Goal: Obtain resource: Obtain resource

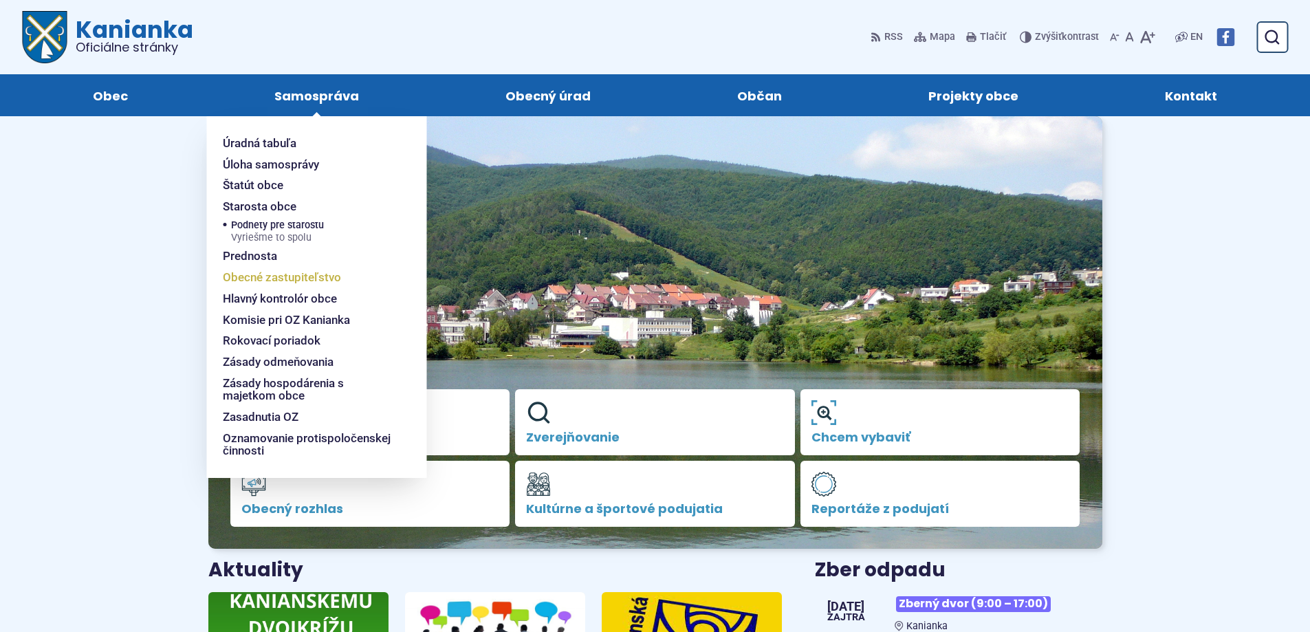
click at [281, 280] on span "Obecné zastupiteľstvo" at bounding box center [282, 277] width 118 height 21
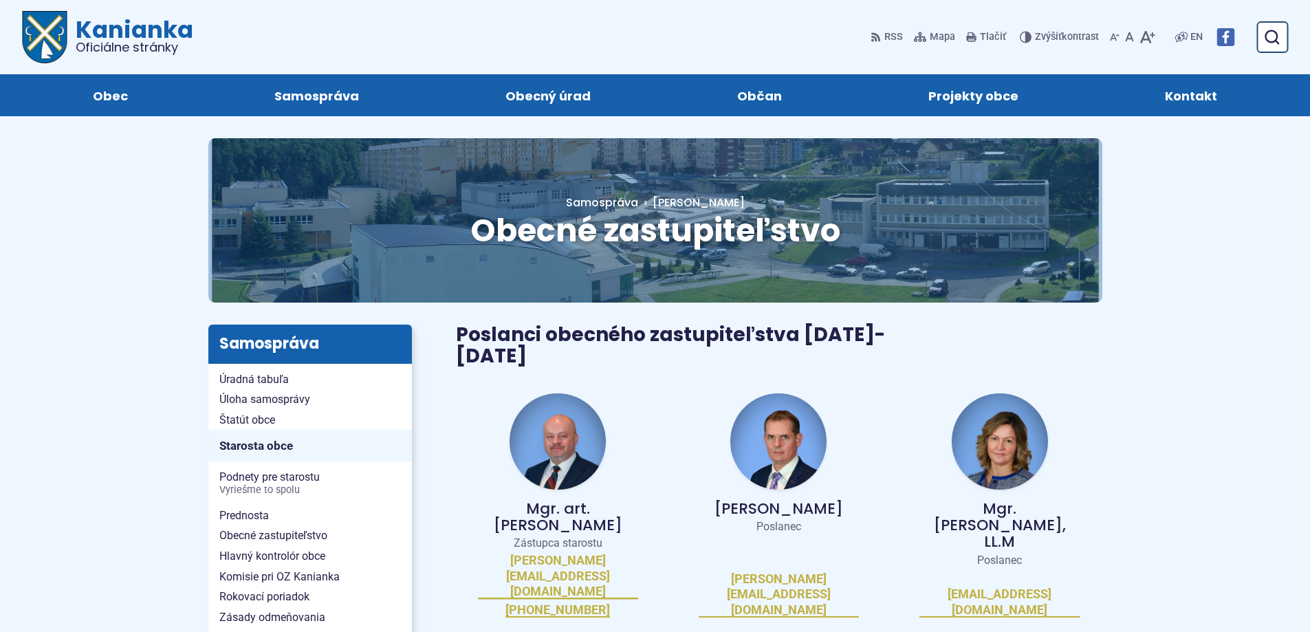
scroll to position [275, 0]
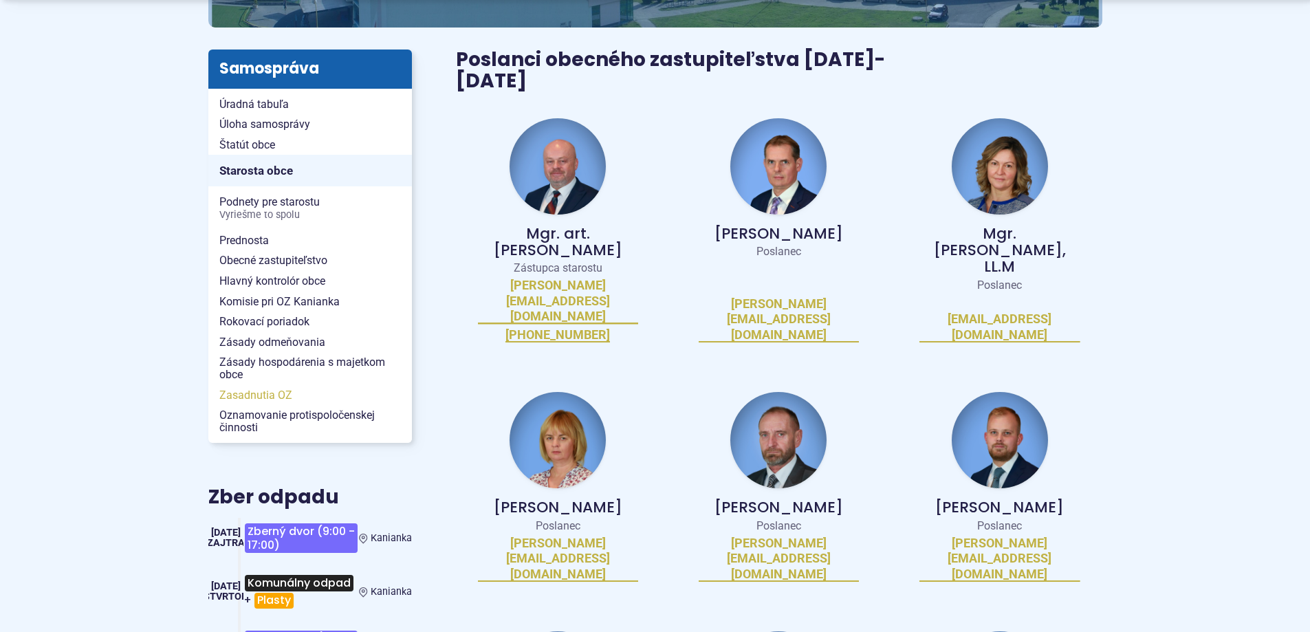
click at [265, 391] on span "Zasadnutia OZ" at bounding box center [310, 395] width 182 height 21
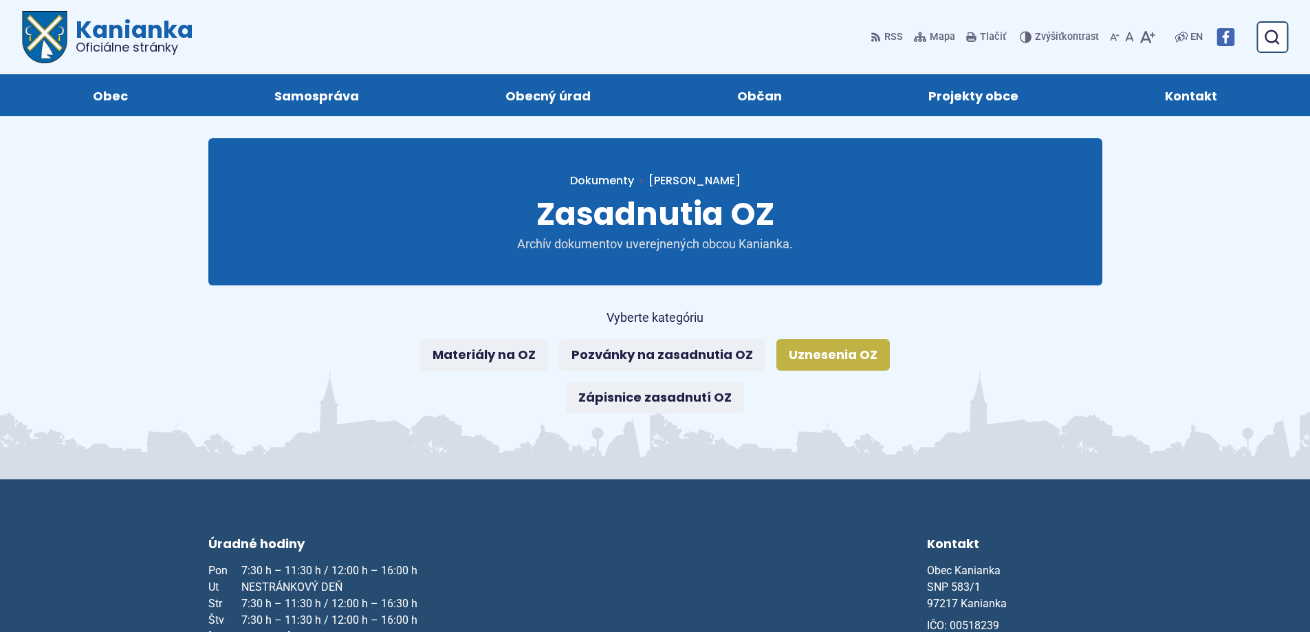
click at [867, 353] on link "Uznesenia OZ" at bounding box center [832, 355] width 113 height 32
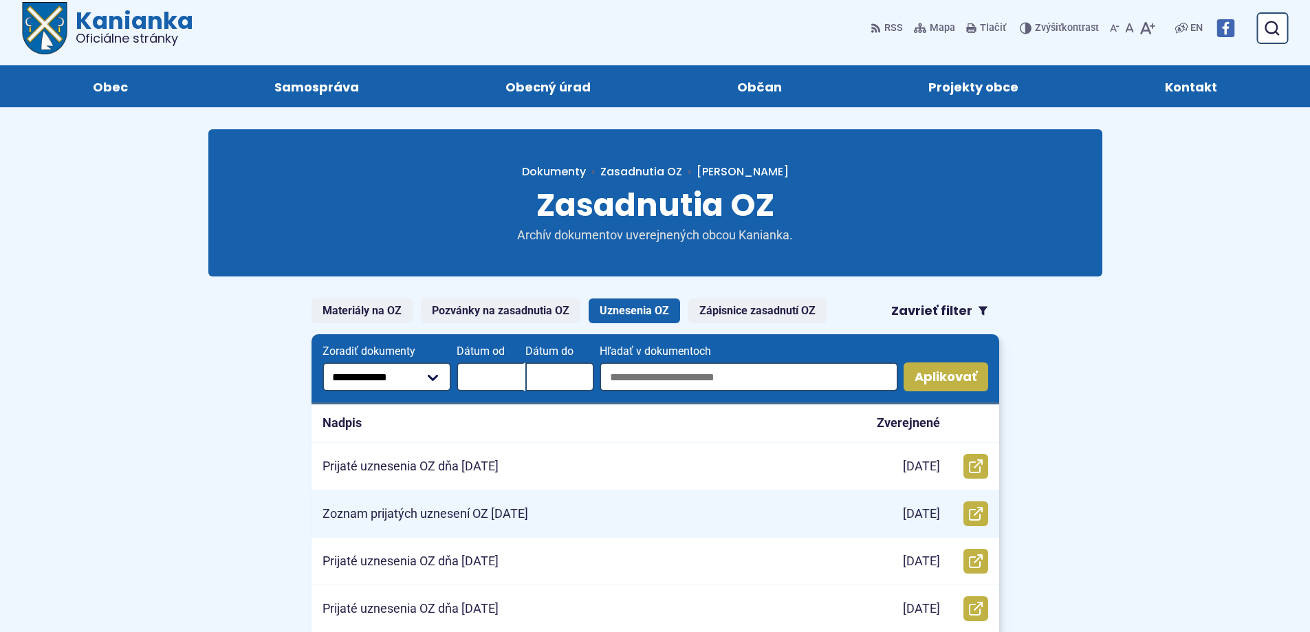
scroll to position [206, 0]
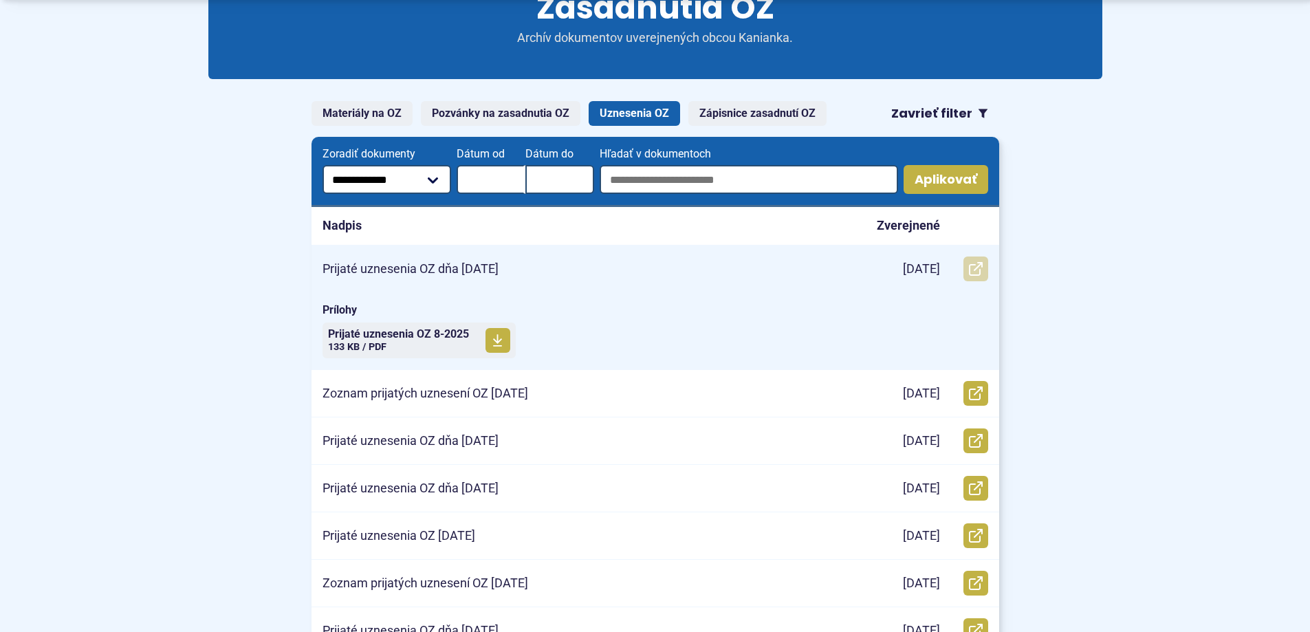
click at [980, 270] on icon at bounding box center [976, 269] width 14 height 14
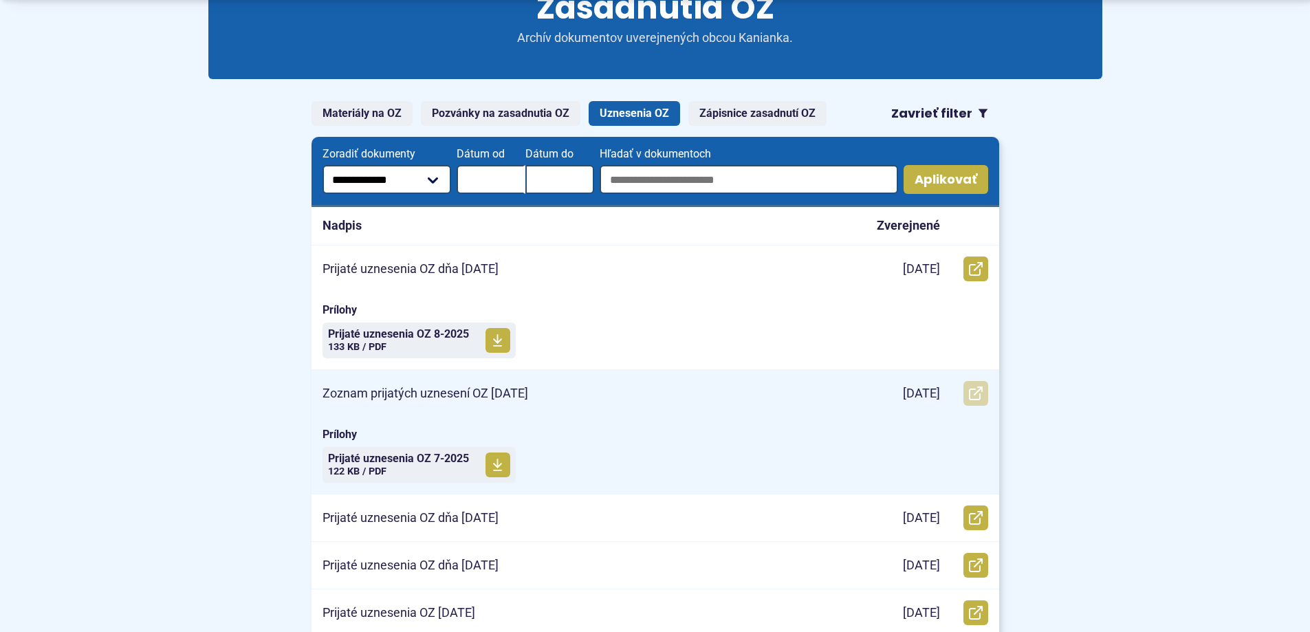
click at [980, 395] on use at bounding box center [976, 393] width 14 height 14
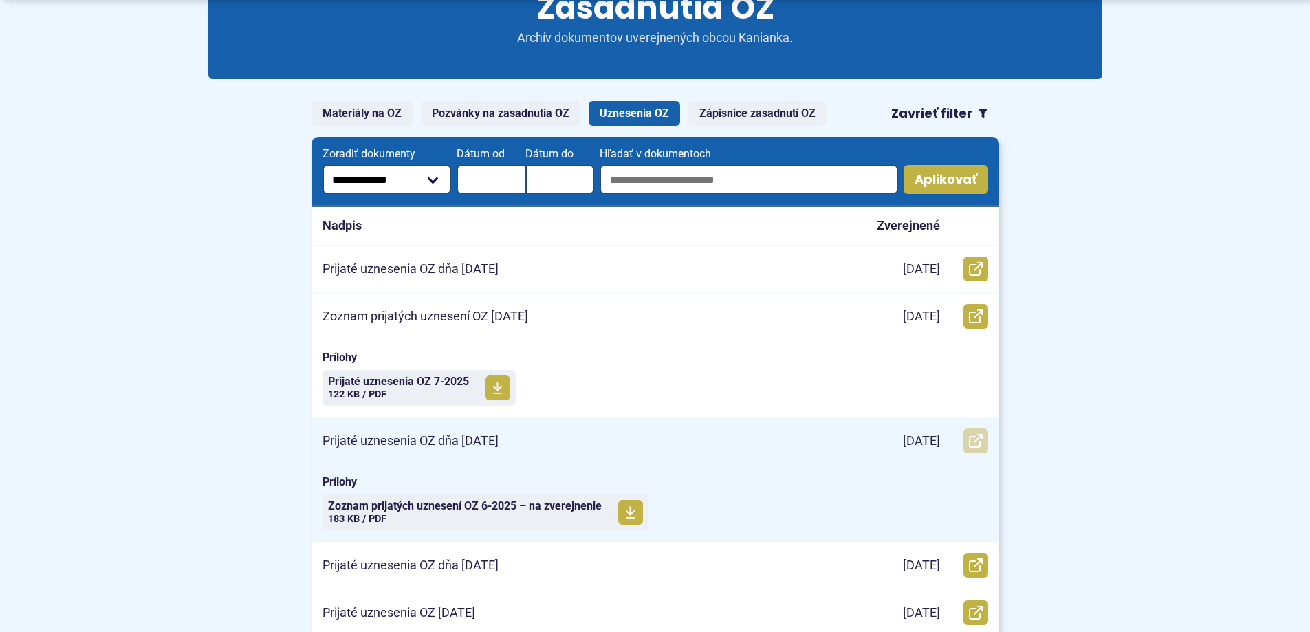
click at [971, 440] on icon at bounding box center [976, 441] width 14 height 14
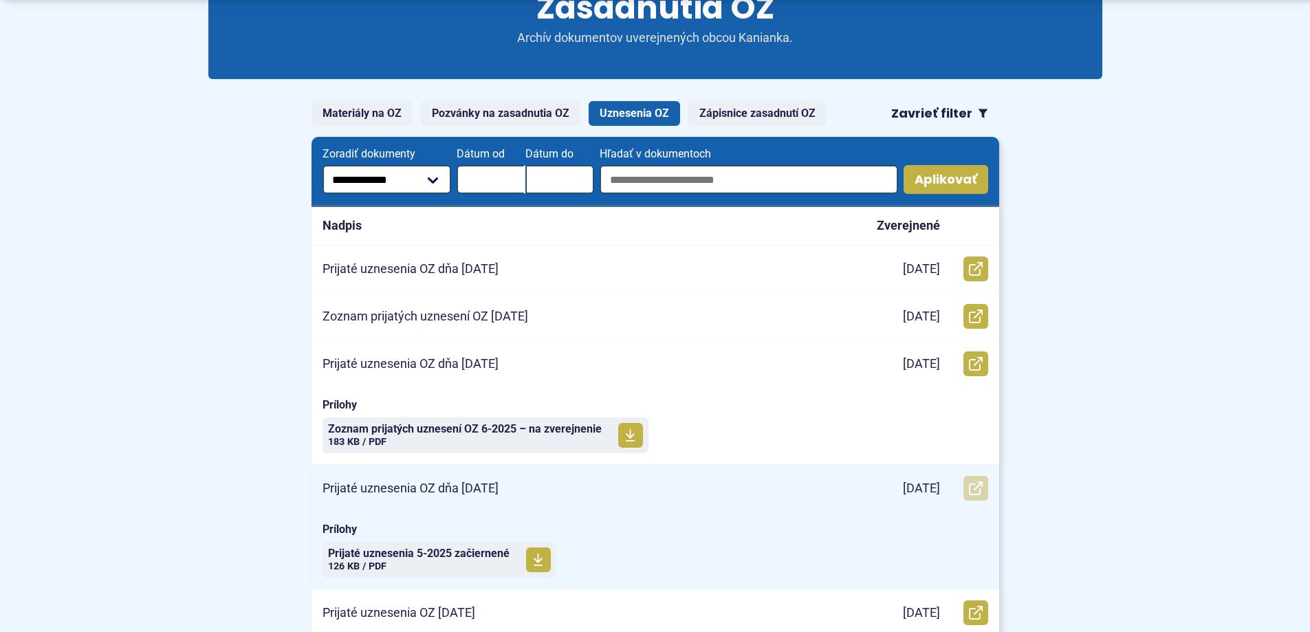
click at [978, 487] on icon at bounding box center [976, 488] width 14 height 14
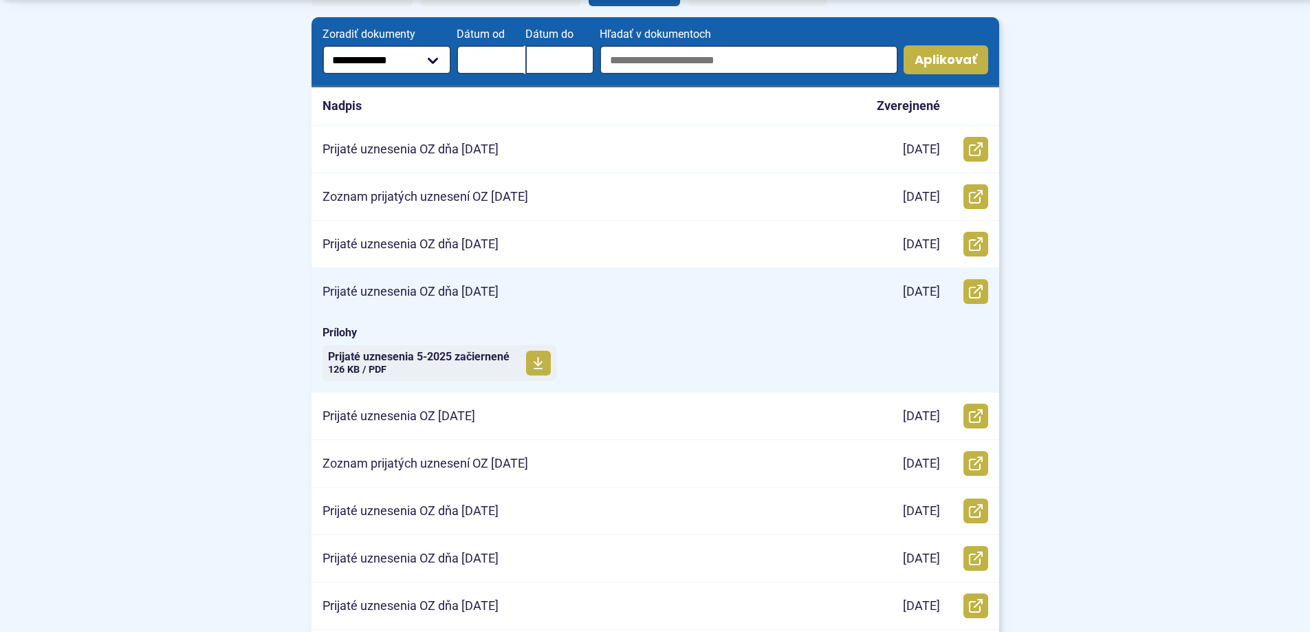
scroll to position [344, 0]
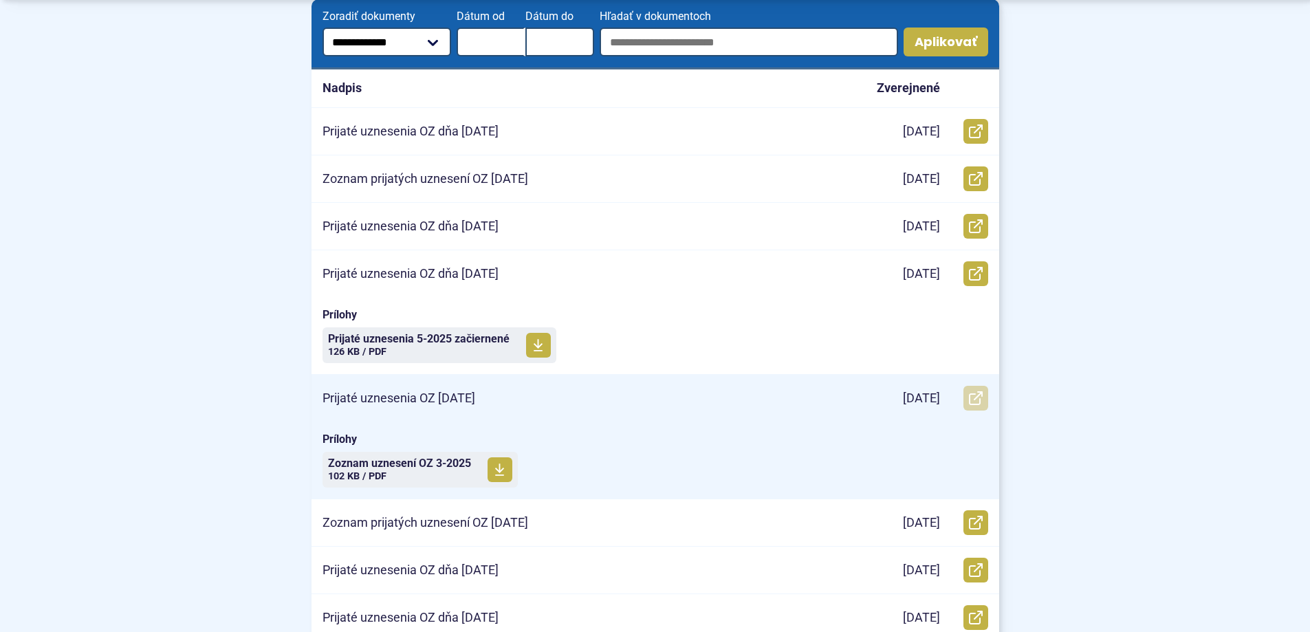
click at [975, 394] on use at bounding box center [976, 398] width 14 height 14
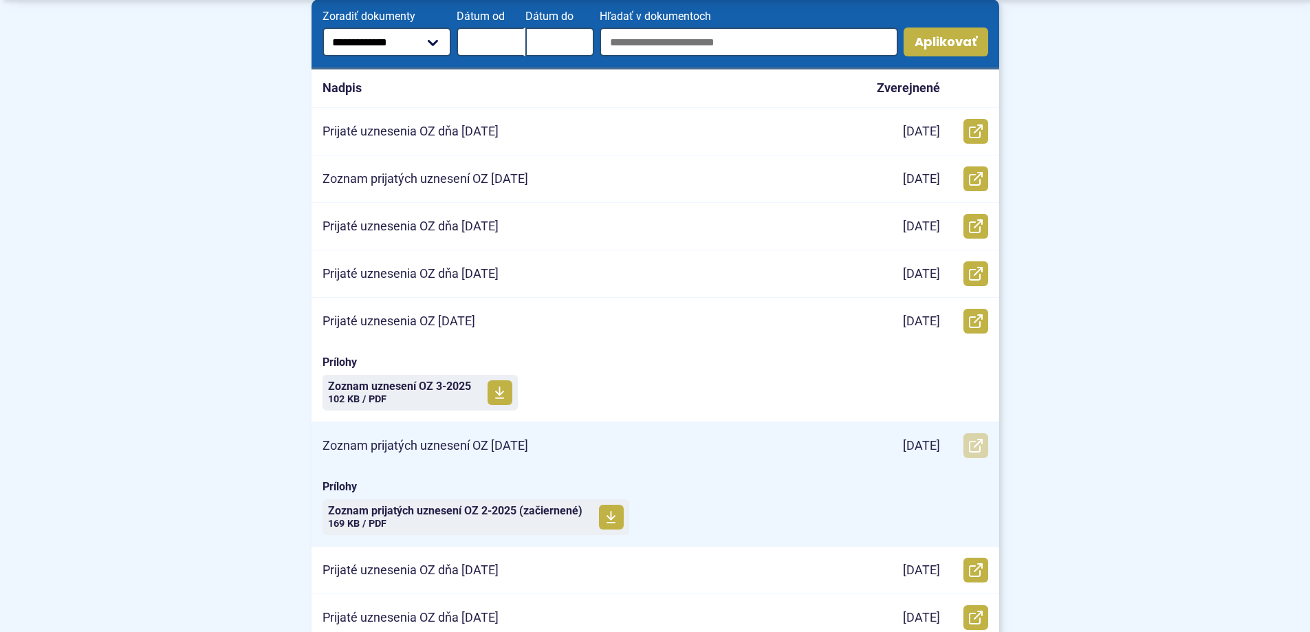
click at [974, 443] on icon at bounding box center [976, 446] width 14 height 14
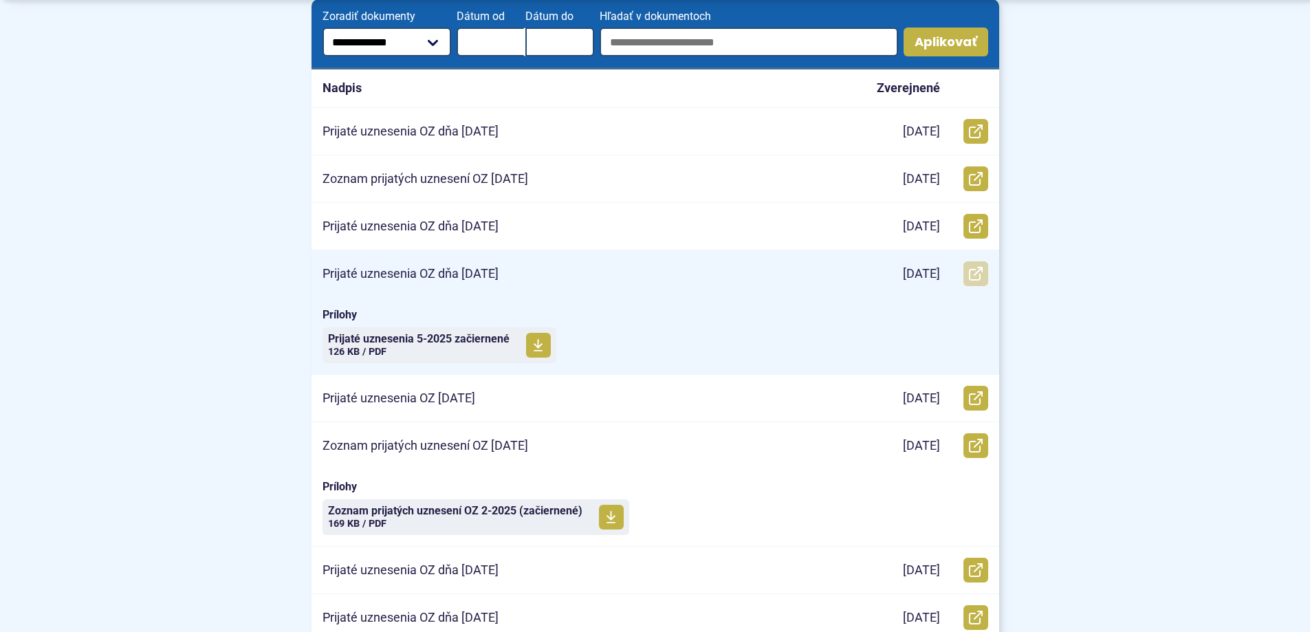
click at [985, 267] on link "Otvoriť document Prijaté uznesenia OZ dňa 5.5.2025 v novom okne." at bounding box center [975, 273] width 25 height 25
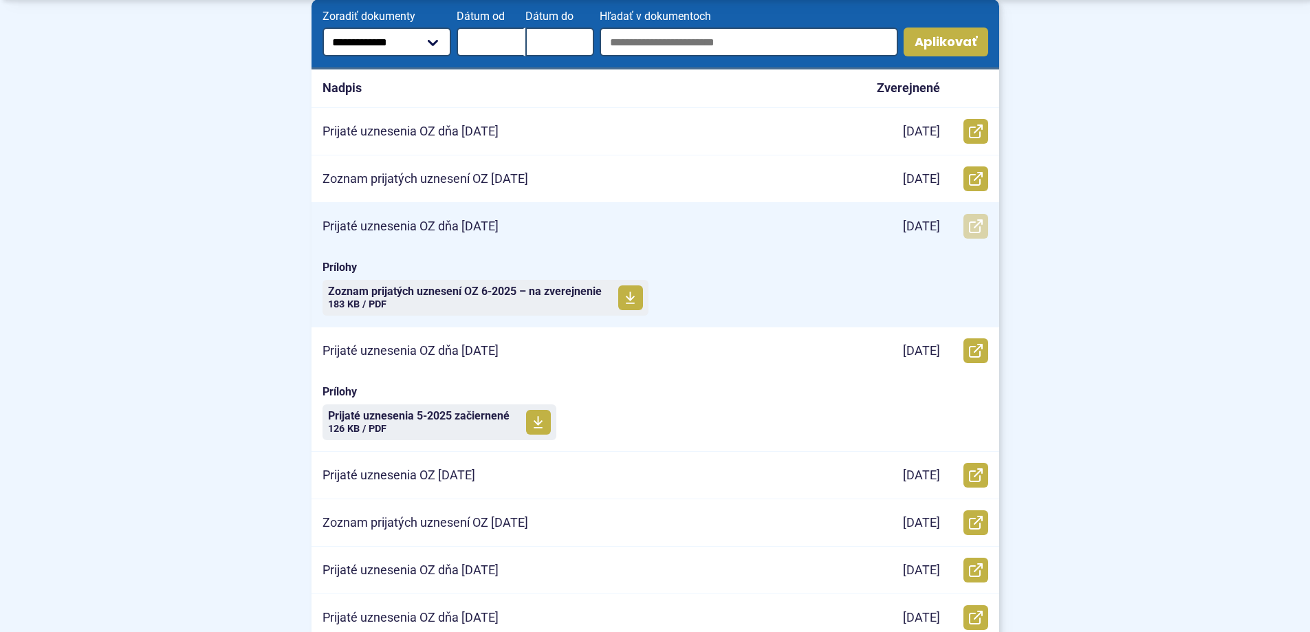
click at [981, 221] on icon at bounding box center [976, 226] width 14 height 14
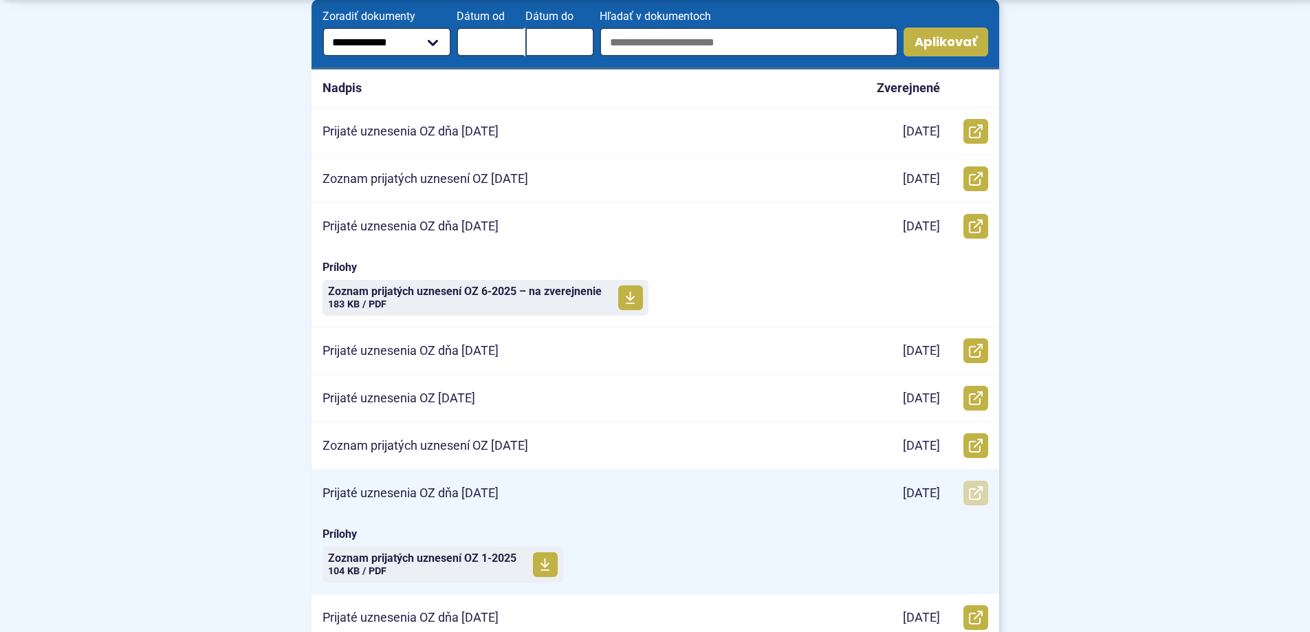
click at [976, 490] on icon at bounding box center [976, 493] width 14 height 14
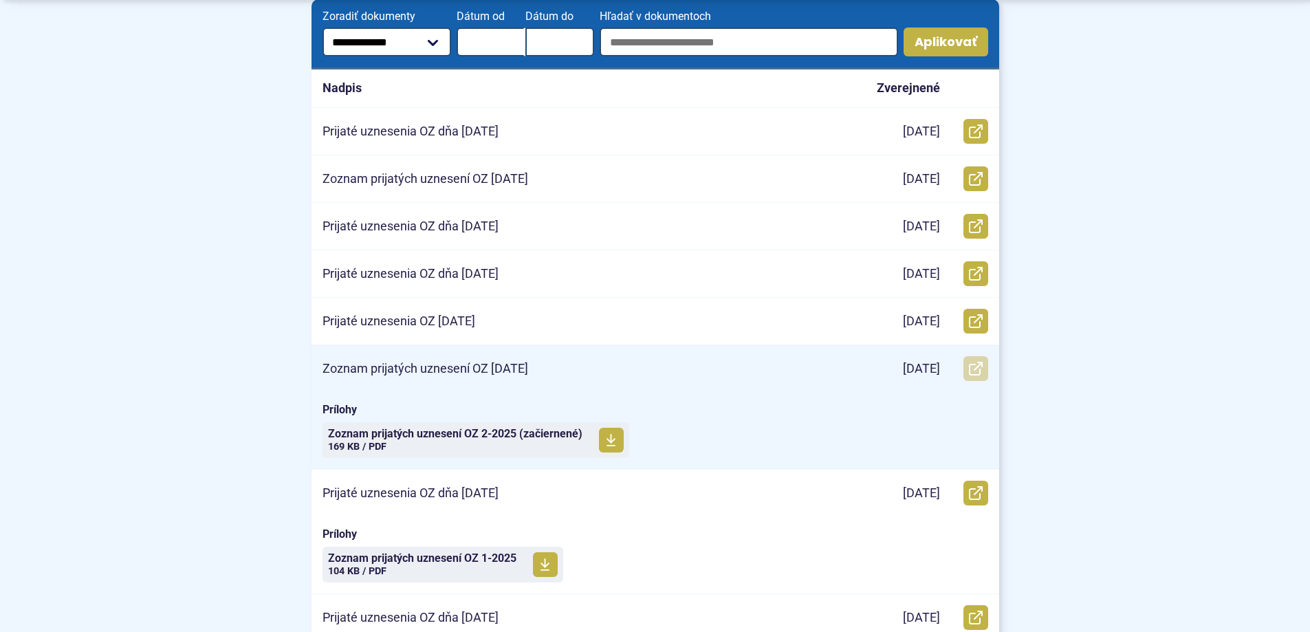
click at [969, 368] on use at bounding box center [976, 369] width 14 height 14
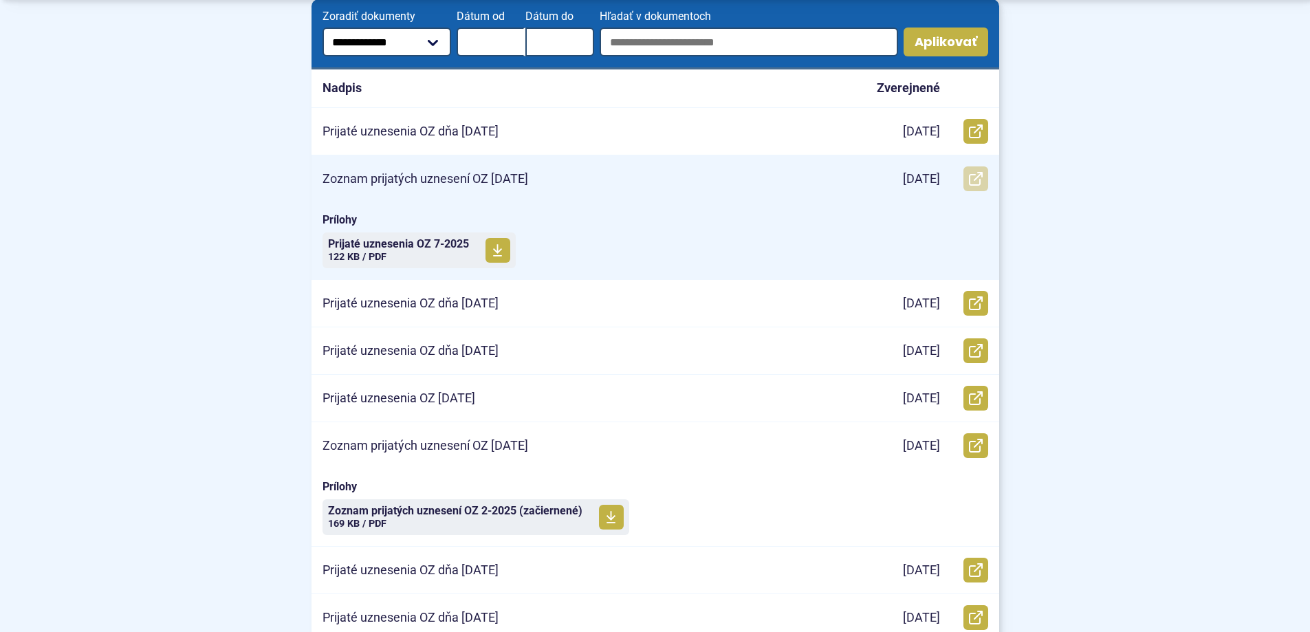
click at [974, 178] on icon at bounding box center [976, 179] width 14 height 14
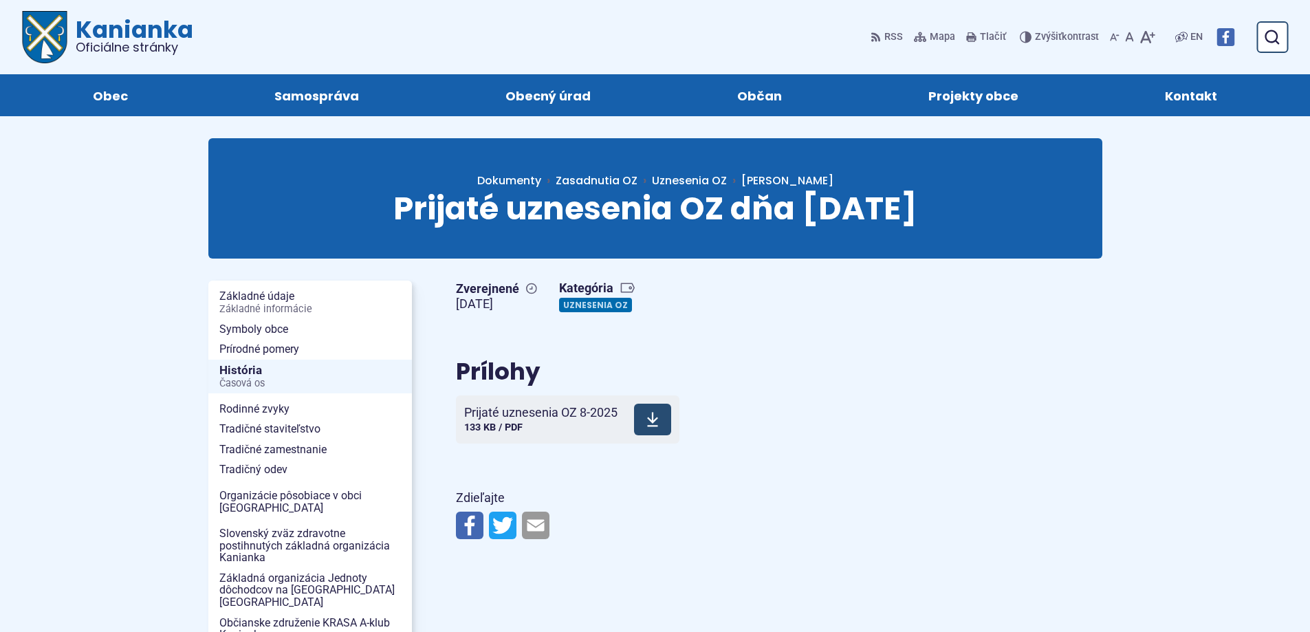
click at [653, 417] on use at bounding box center [652, 420] width 11 height 14
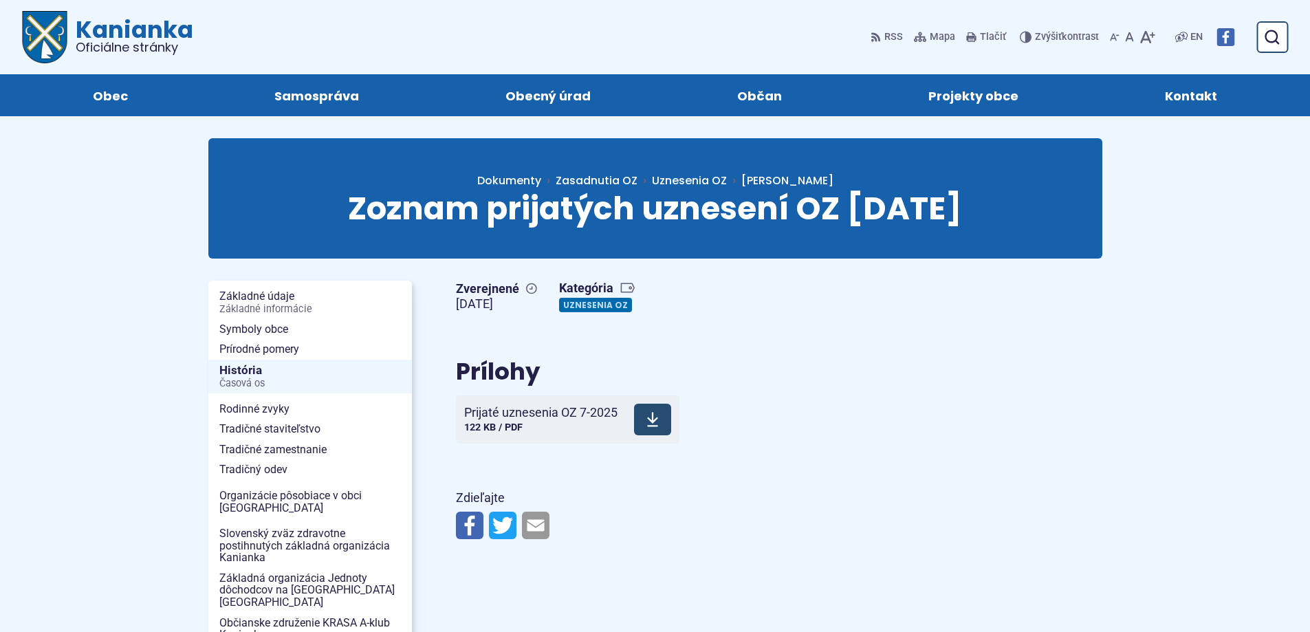
click at [648, 417] on icon at bounding box center [652, 419] width 12 height 17
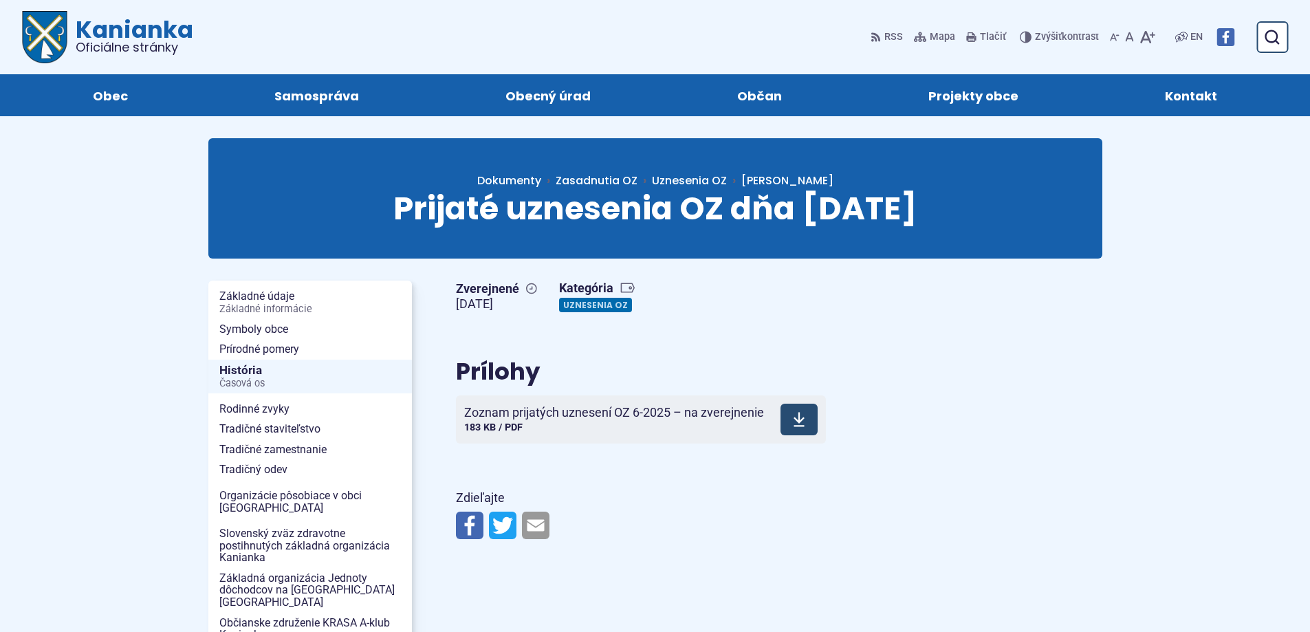
click at [804, 417] on icon at bounding box center [799, 419] width 12 height 17
click at [711, 430] on span at bounding box center [697, 420] width 37 height 32
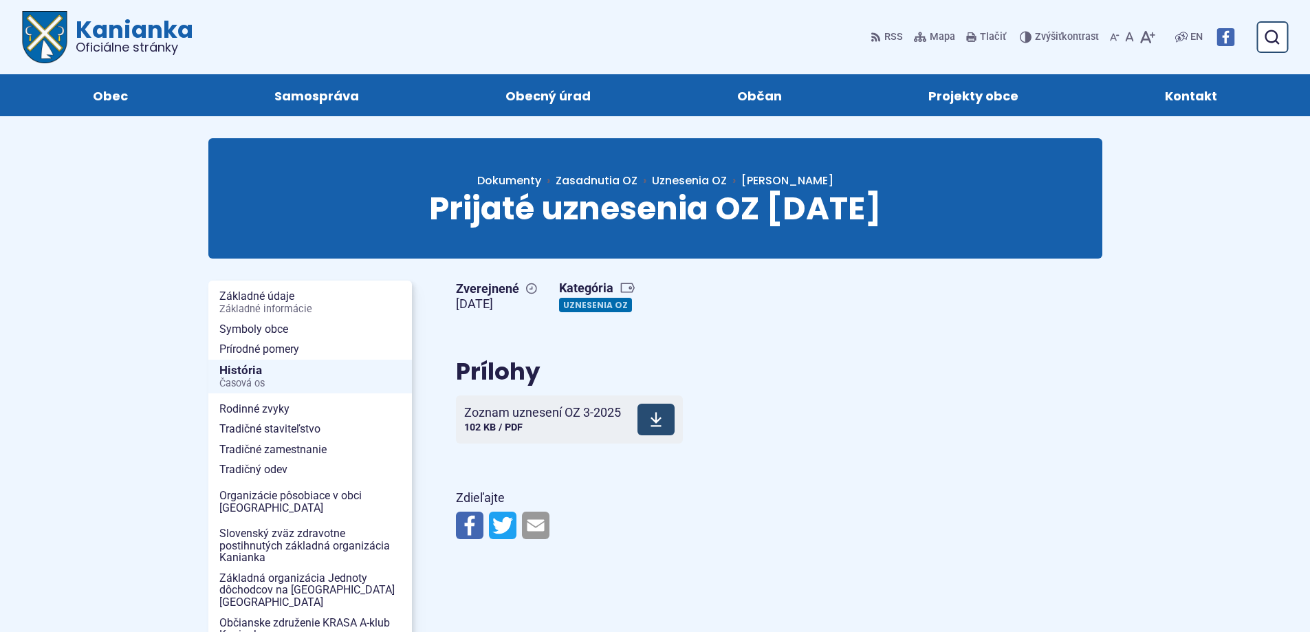
click at [659, 431] on span at bounding box center [655, 420] width 37 height 32
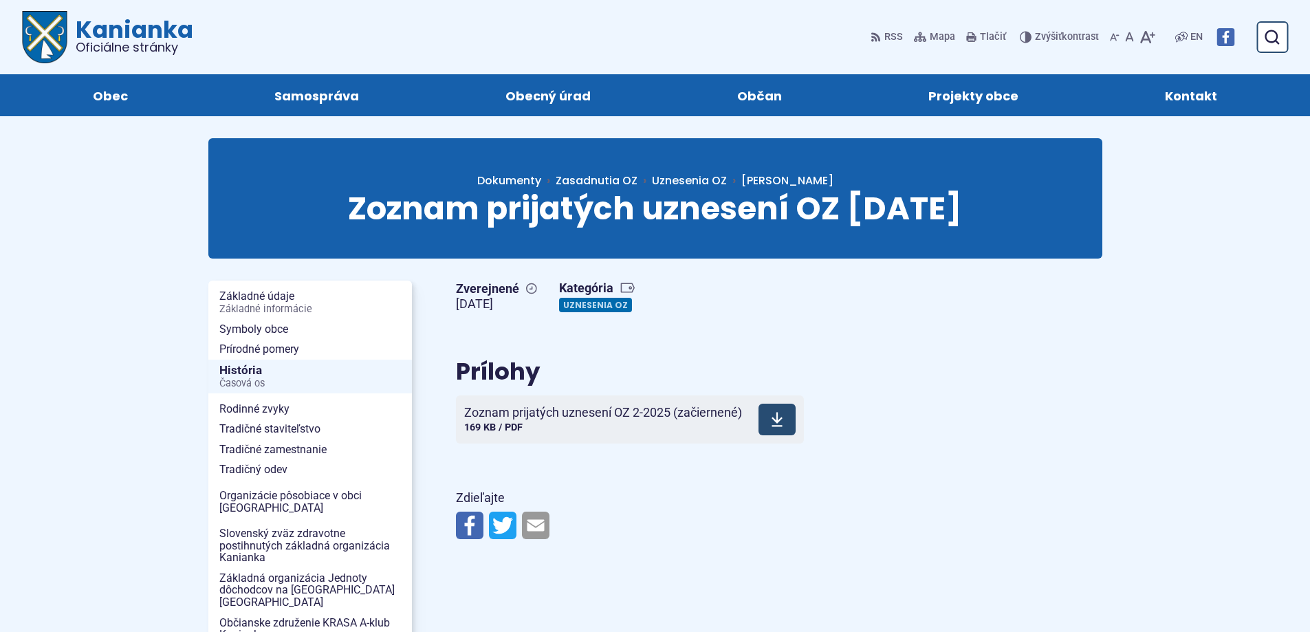
click at [778, 417] on use at bounding box center [776, 420] width 11 height 14
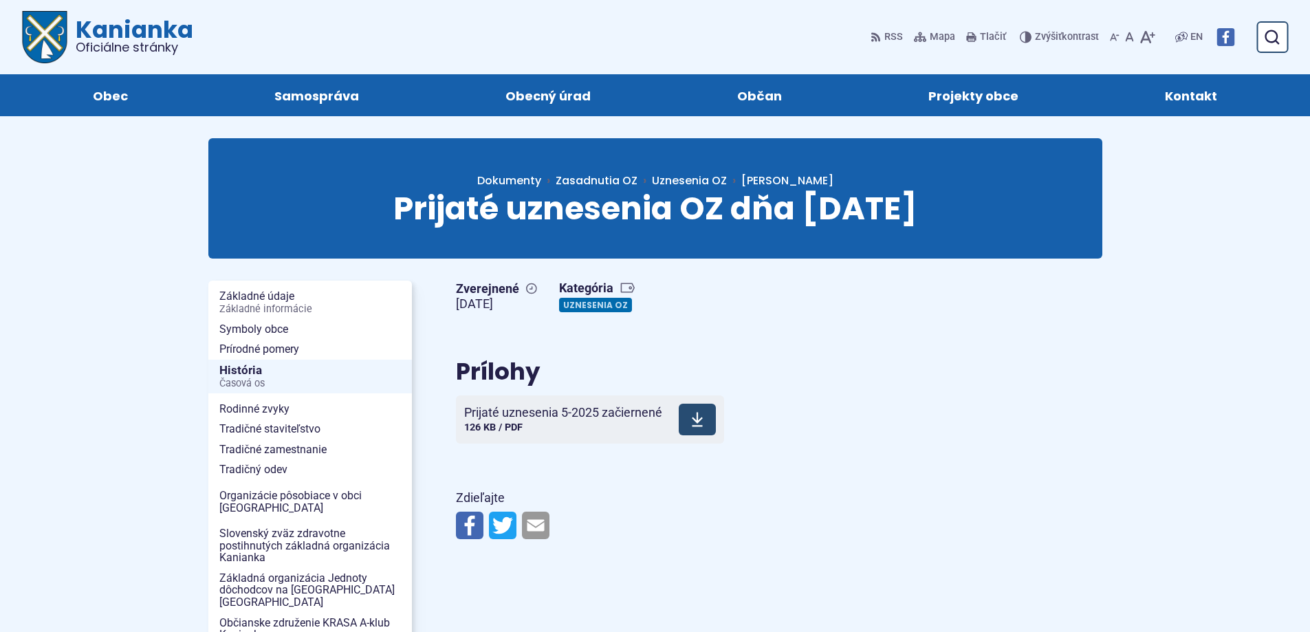
click at [701, 416] on icon at bounding box center [697, 419] width 12 height 17
click at [802, 421] on use at bounding box center [798, 420] width 11 height 14
click at [703, 419] on use at bounding box center [705, 420] width 11 height 14
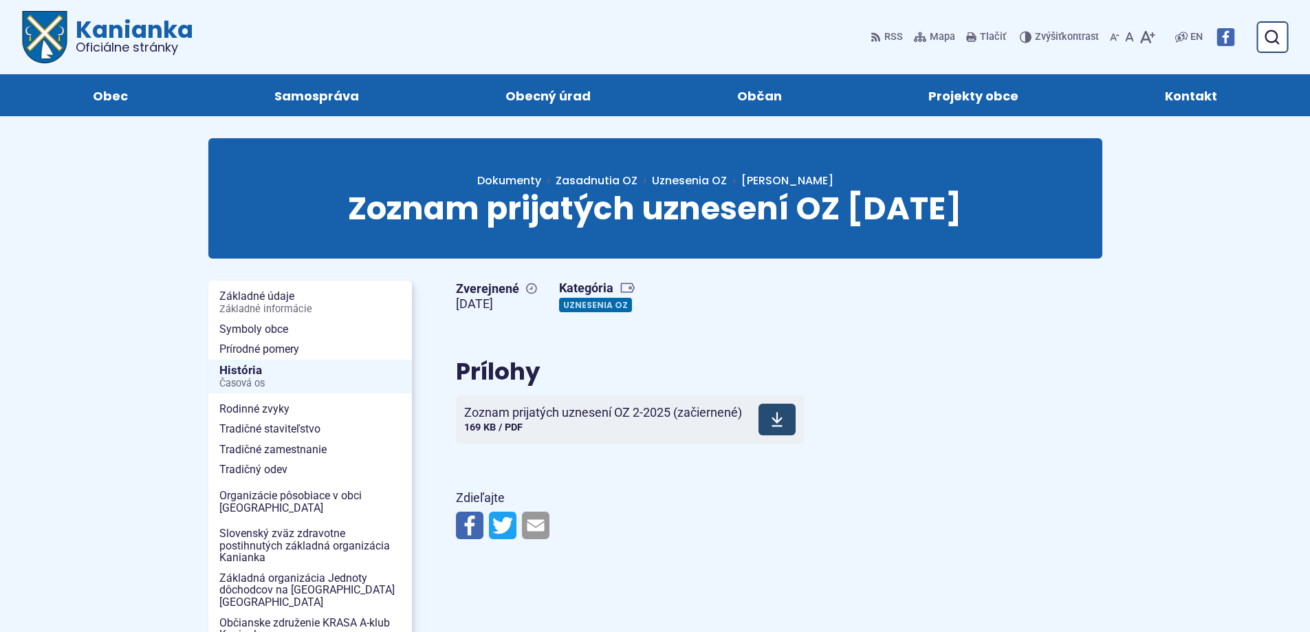
click at [772, 417] on icon at bounding box center [777, 419] width 12 height 17
click at [658, 432] on span at bounding box center [652, 420] width 37 height 32
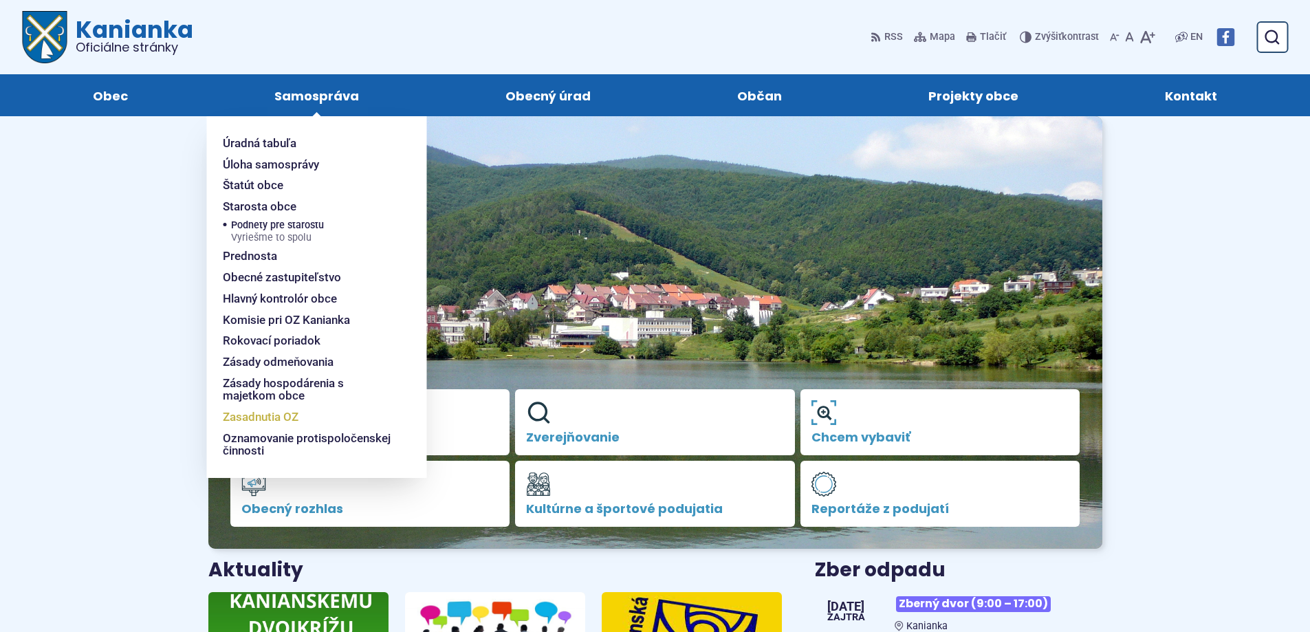
click at [269, 415] on span "Zasadnutia OZ" at bounding box center [261, 416] width 76 height 21
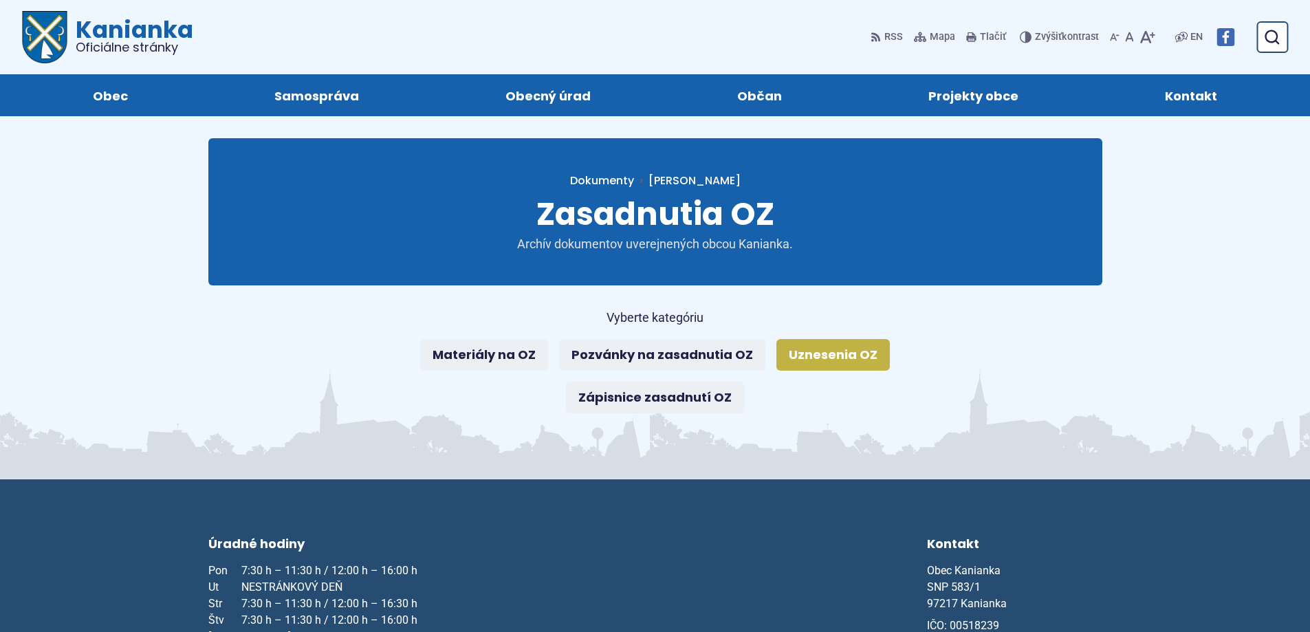
click at [851, 359] on link "Uznesenia OZ" at bounding box center [832, 355] width 113 height 32
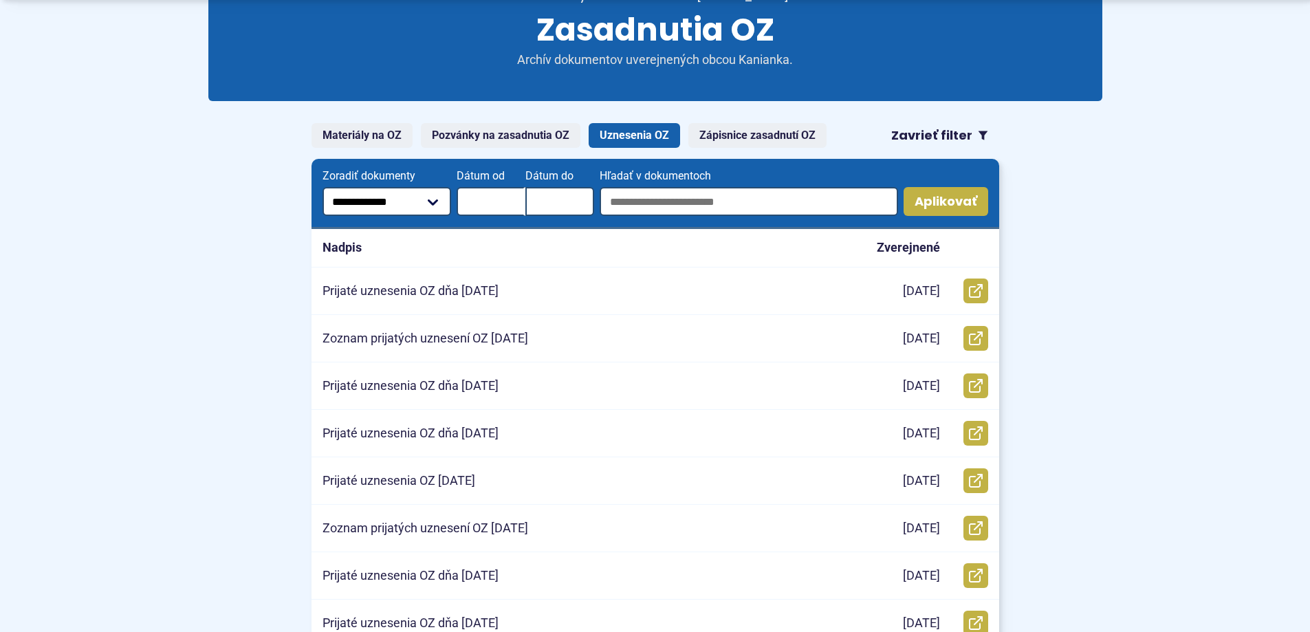
scroll to position [206, 0]
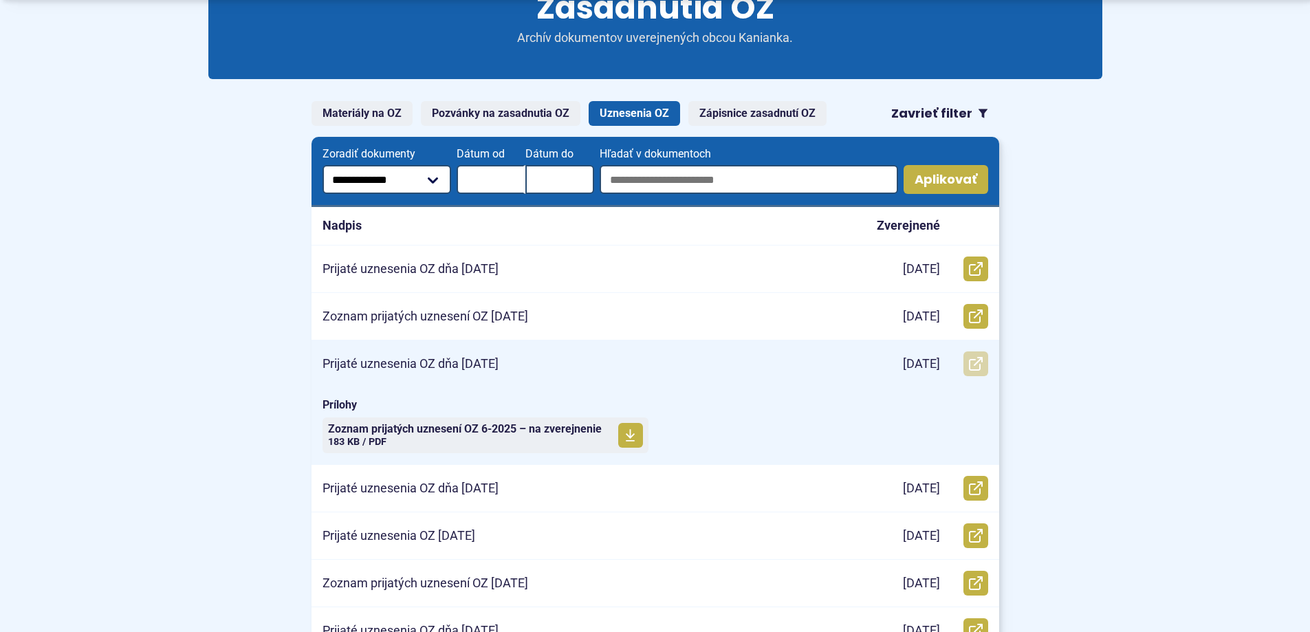
click at [980, 366] on use at bounding box center [976, 364] width 14 height 14
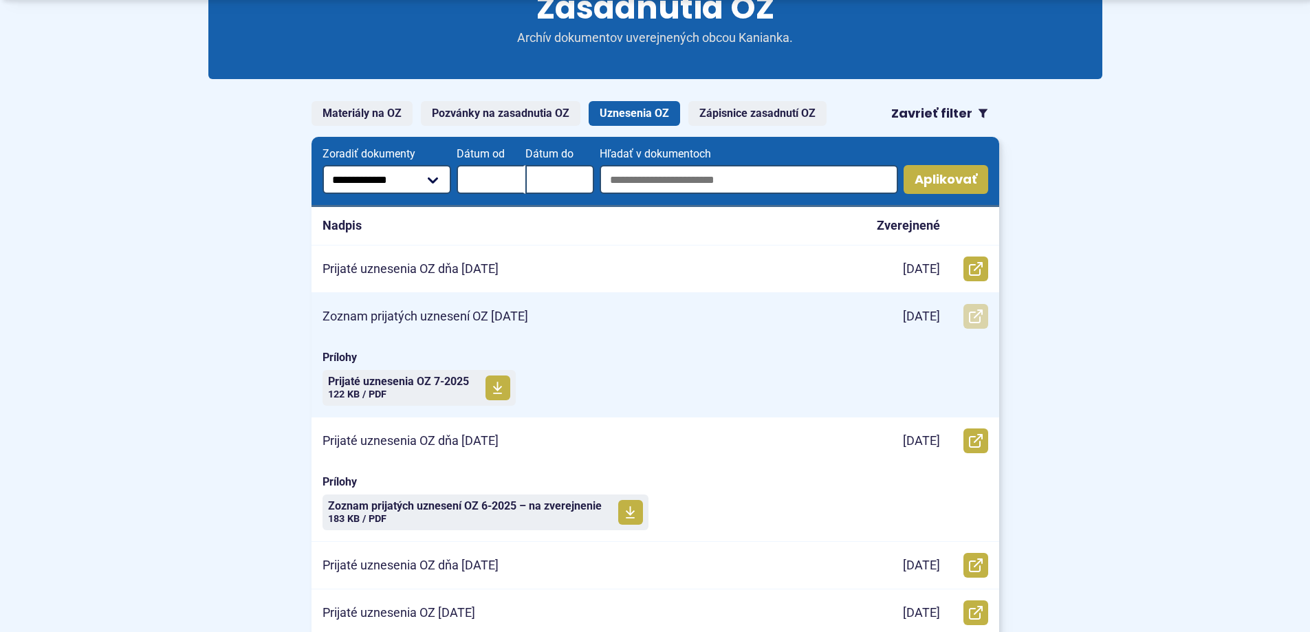
click at [976, 316] on icon at bounding box center [976, 316] width 14 height 14
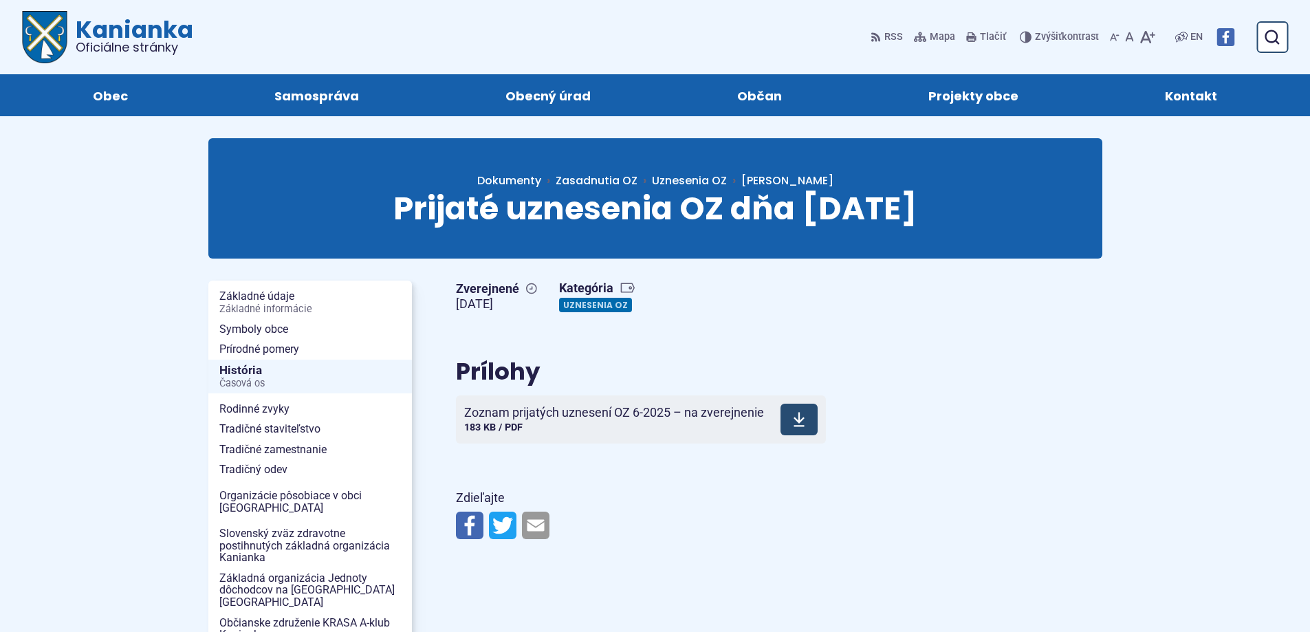
click at [816, 417] on span at bounding box center [798, 420] width 37 height 32
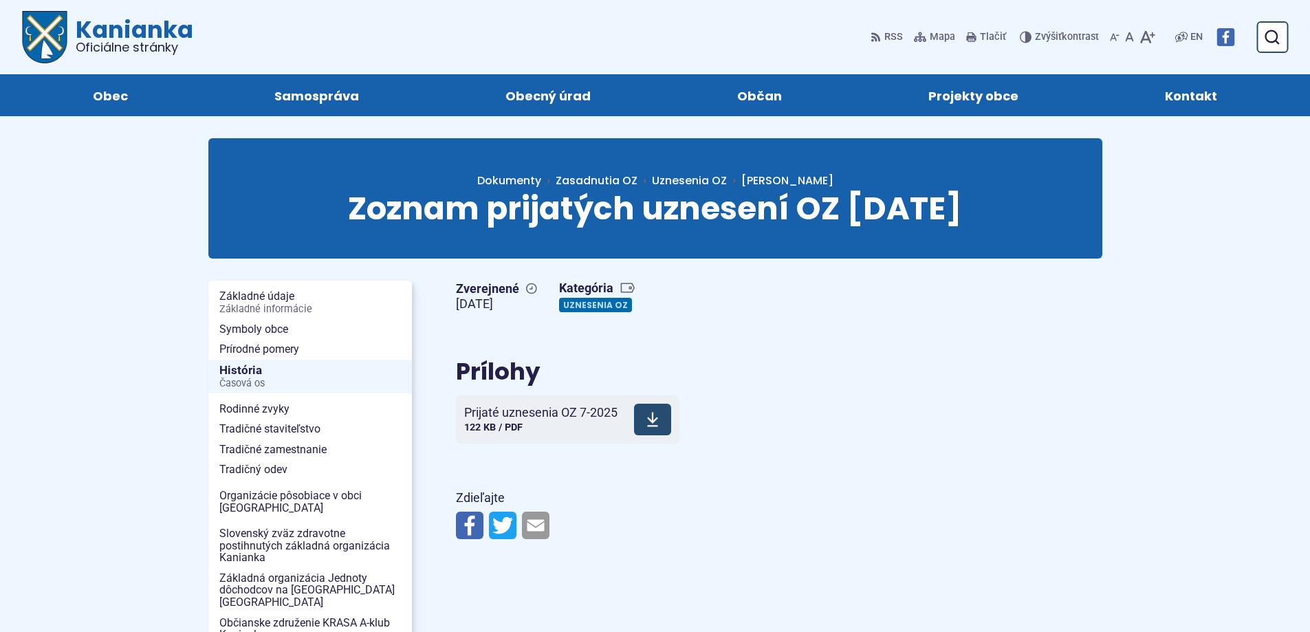
click at [661, 426] on span at bounding box center [652, 420] width 37 height 32
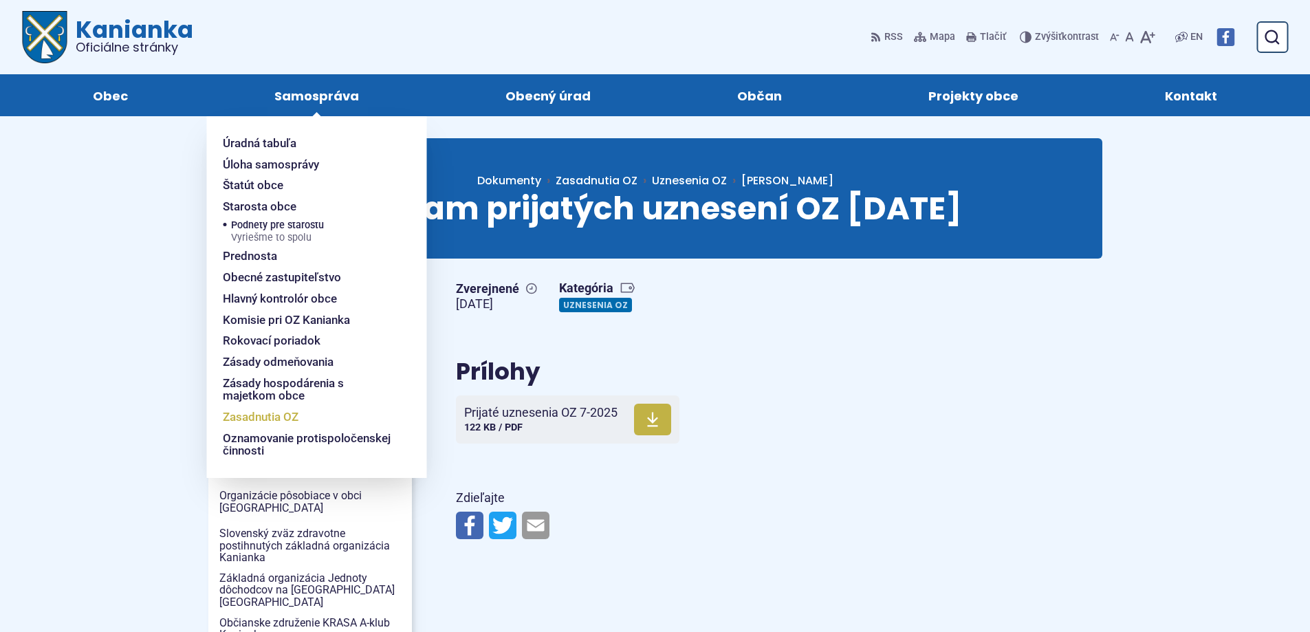
click at [271, 419] on span "Zasadnutia OZ" at bounding box center [261, 416] width 76 height 21
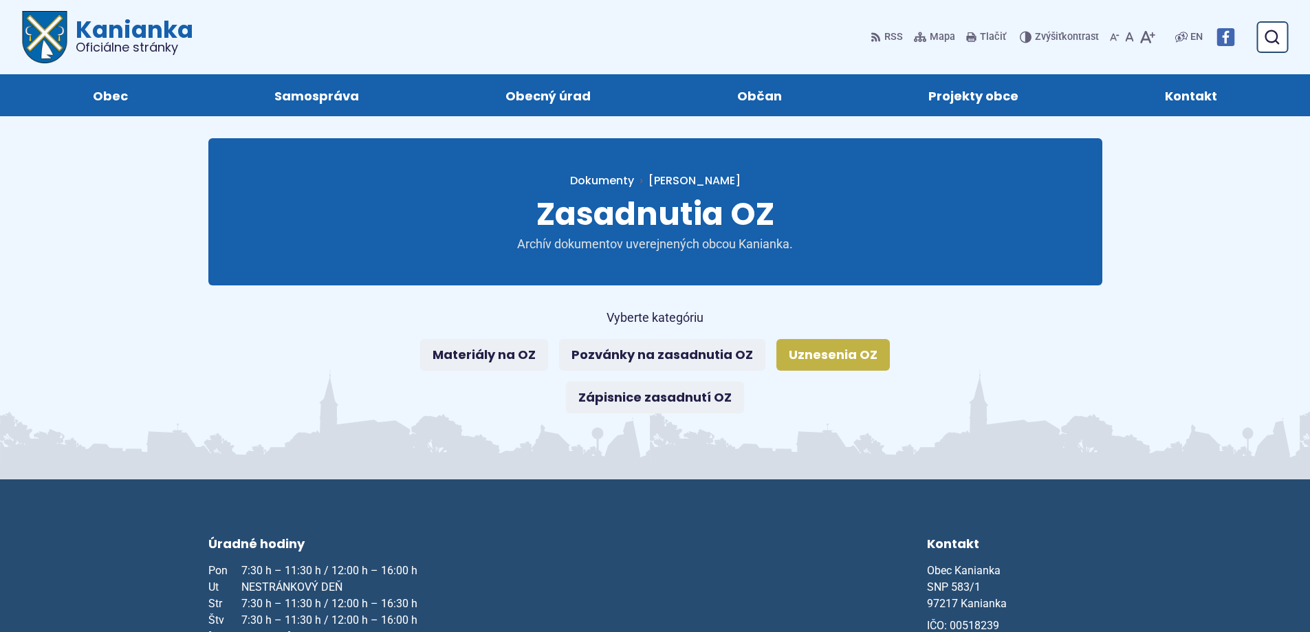
click at [840, 353] on link "Uznesenia OZ" at bounding box center [832, 355] width 113 height 32
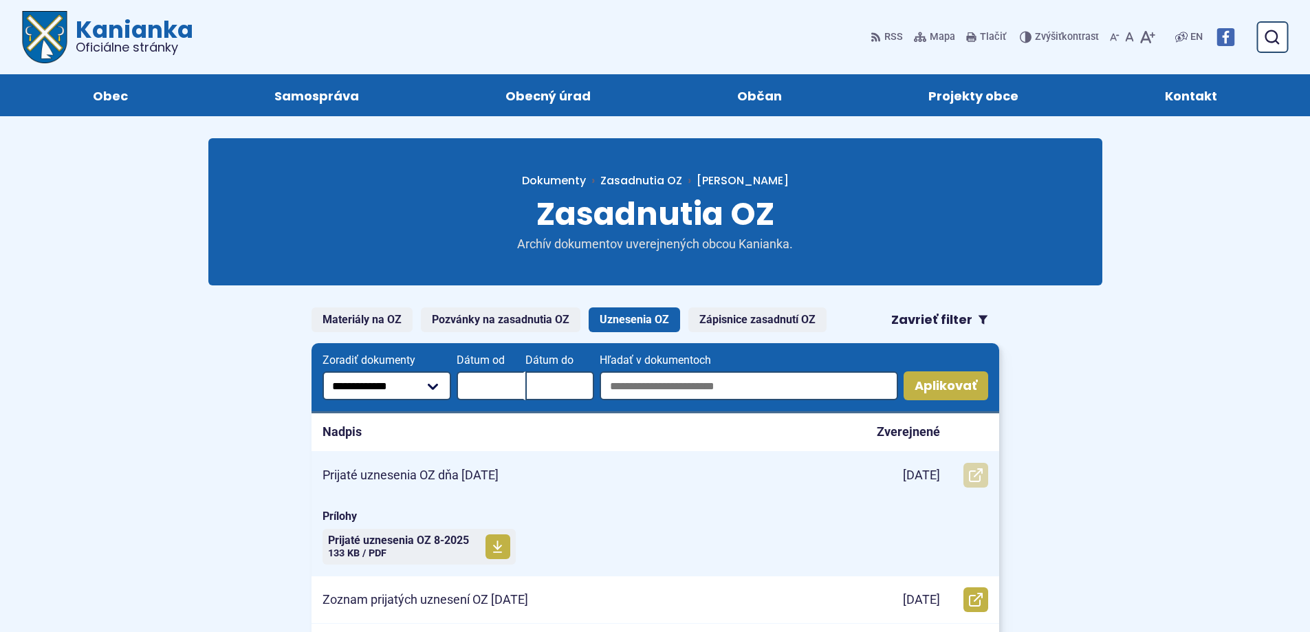
click at [973, 468] on icon at bounding box center [976, 475] width 14 height 14
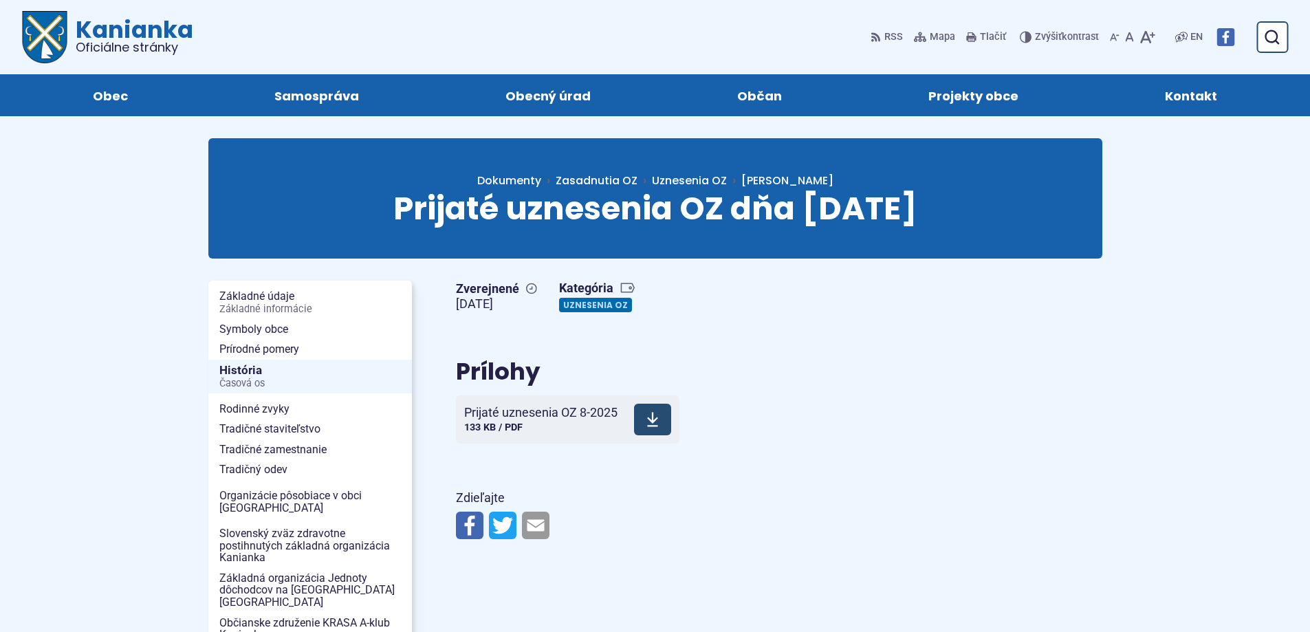
click at [648, 421] on icon at bounding box center [652, 419] width 12 height 17
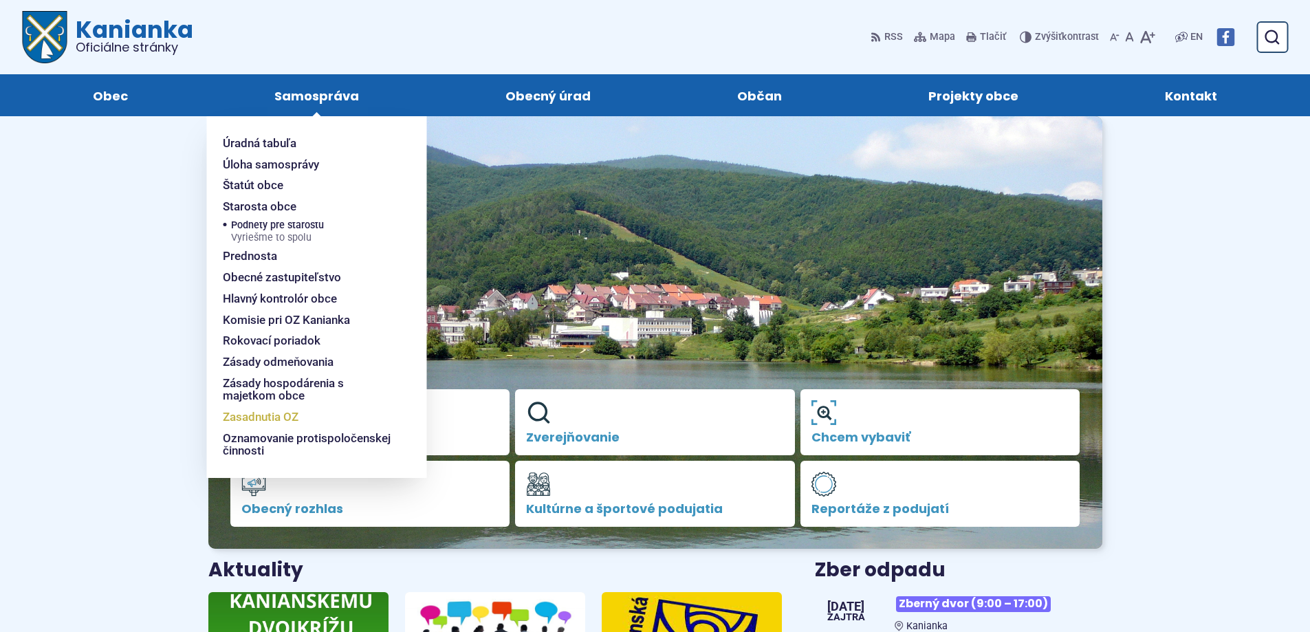
click at [234, 416] on span "Zasadnutia OZ" at bounding box center [261, 416] width 76 height 21
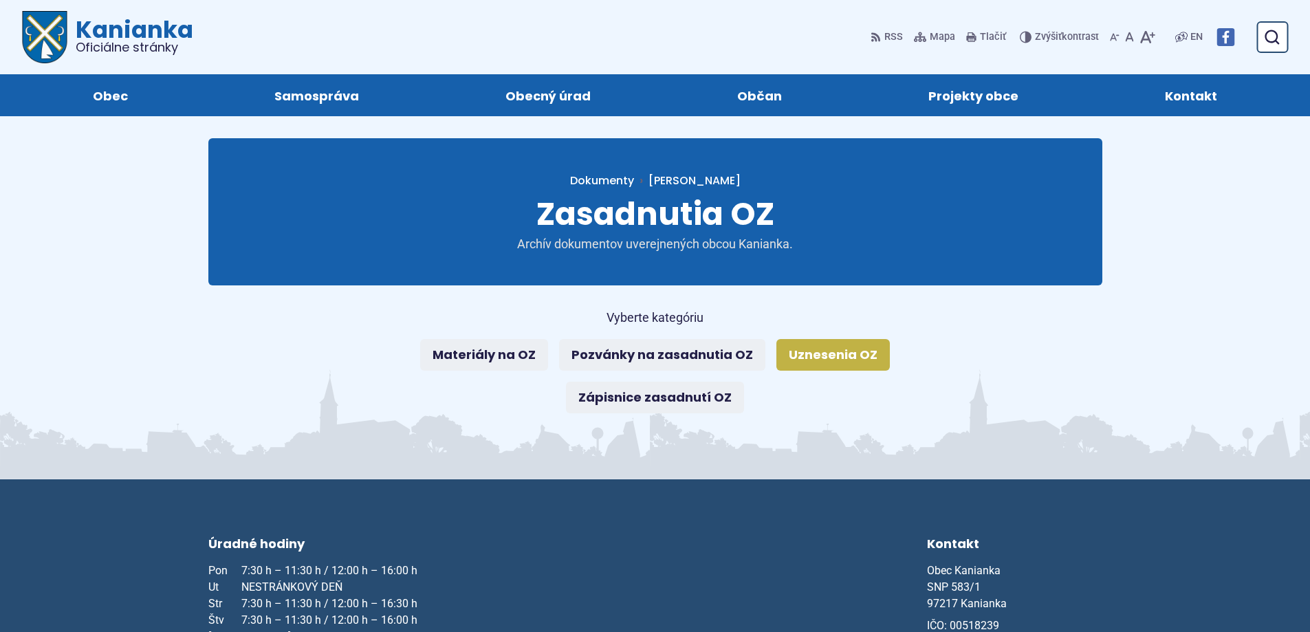
click at [850, 352] on link "Uznesenia OZ" at bounding box center [832, 355] width 113 height 32
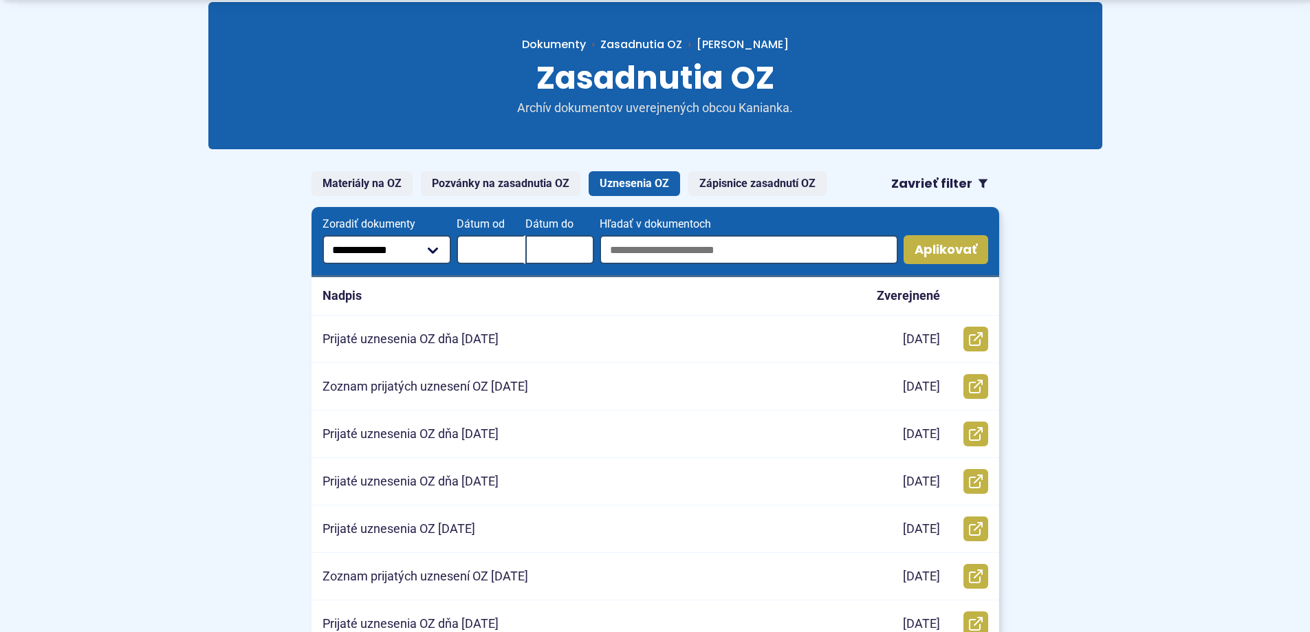
scroll to position [138, 0]
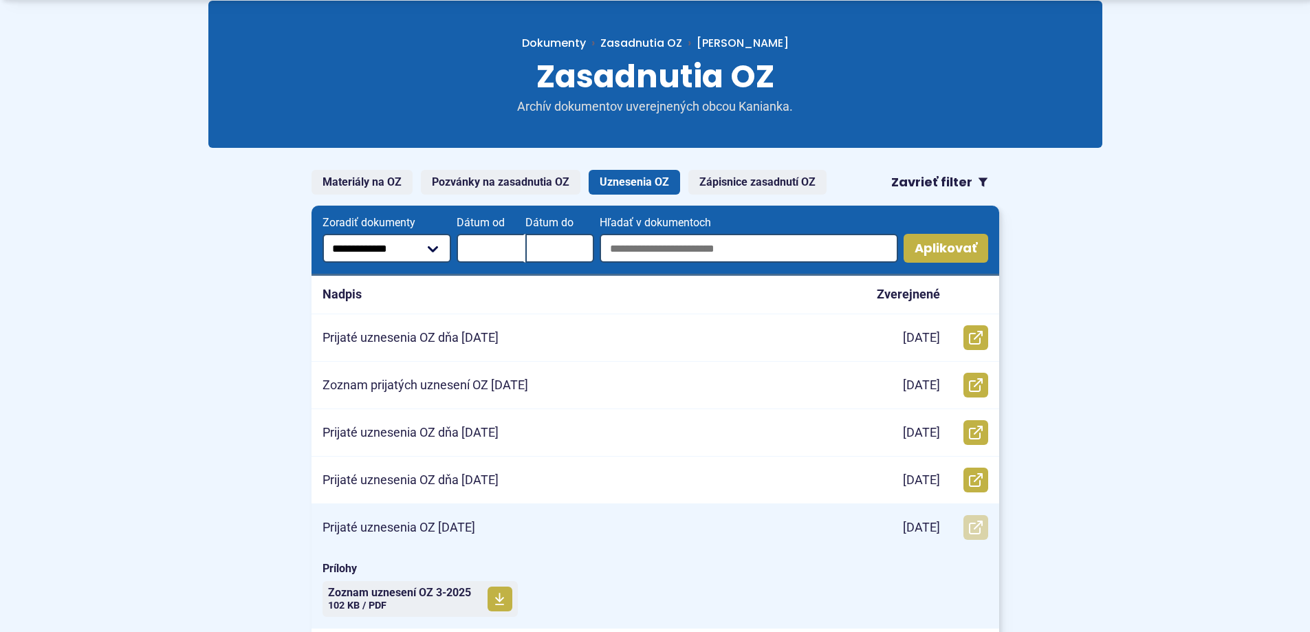
click at [978, 530] on icon at bounding box center [976, 527] width 14 height 14
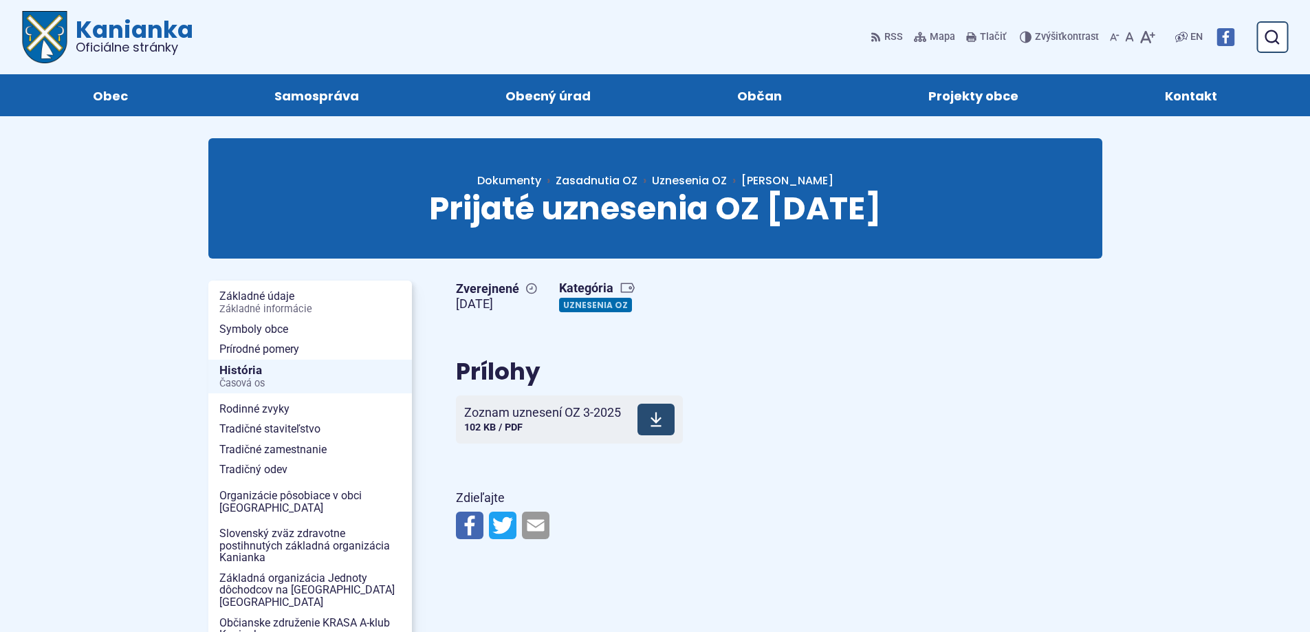
click at [655, 425] on icon at bounding box center [656, 419] width 12 height 17
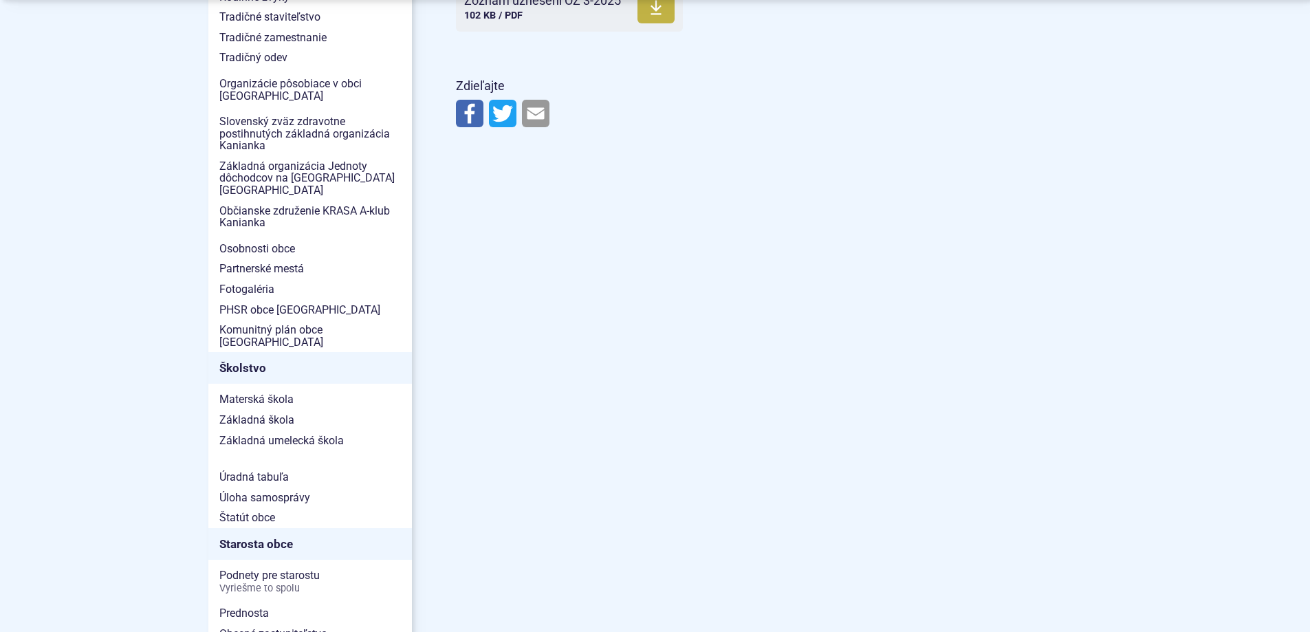
scroll to position [550, 0]
